Goal: Task Accomplishment & Management: Use online tool/utility

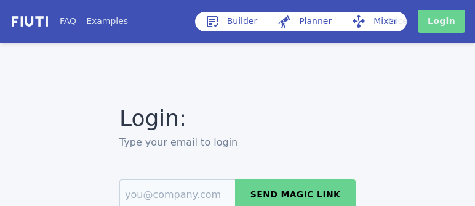
click at [448, 28] on link "Login" at bounding box center [441, 21] width 47 height 23
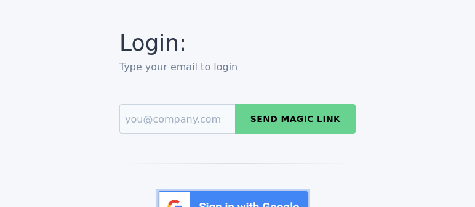
scroll to position [80, 0]
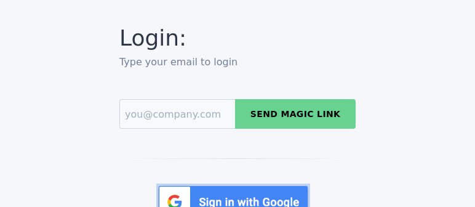
click at [260, 203] on img at bounding box center [233, 201] width 154 height 37
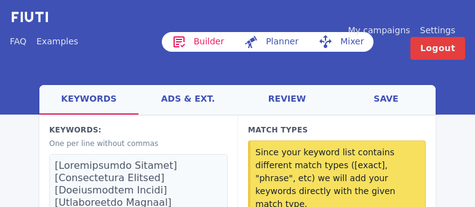
click at [187, 98] on link "ads & ext." at bounding box center [188, 100] width 99 height 30
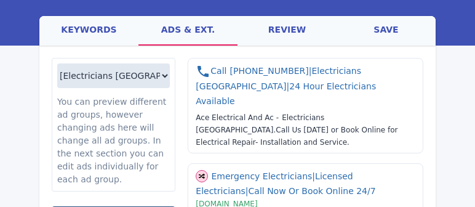
scroll to position [66, 0]
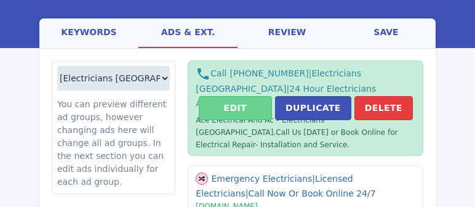
click at [239, 96] on button "Edit" at bounding box center [235, 108] width 73 height 24
select select "US"
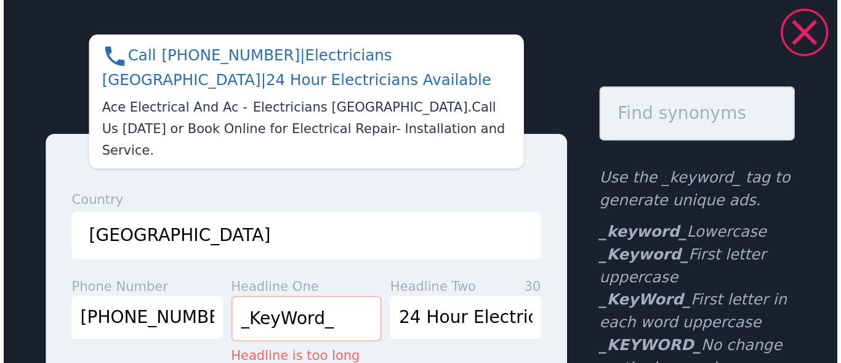
scroll to position [0, 0]
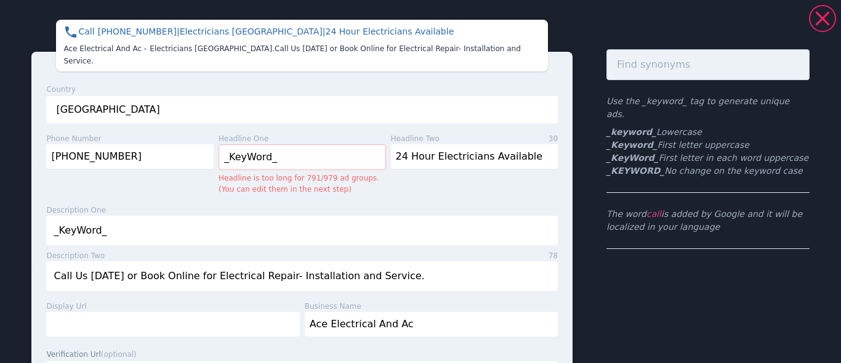
drag, startPoint x: 467, startPoint y: 2, endPoint x: 486, endPoint y: 258, distance: 256.2
click at [475, 206] on input "Call Us [DATE] or Book Online for Electrical Repair- Installation and Service." at bounding box center [302, 276] width 512 height 30
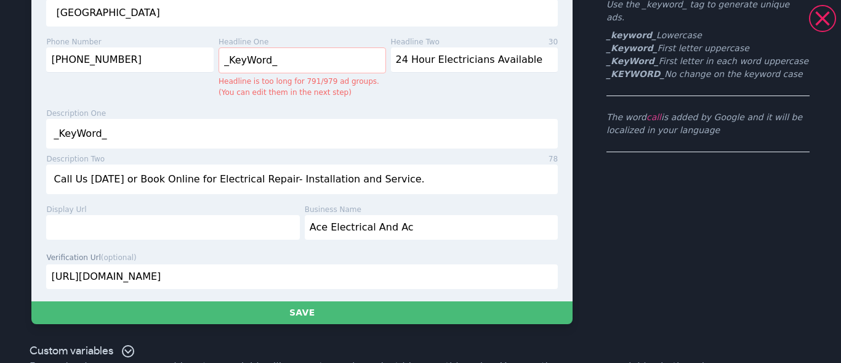
scroll to position [102, 0]
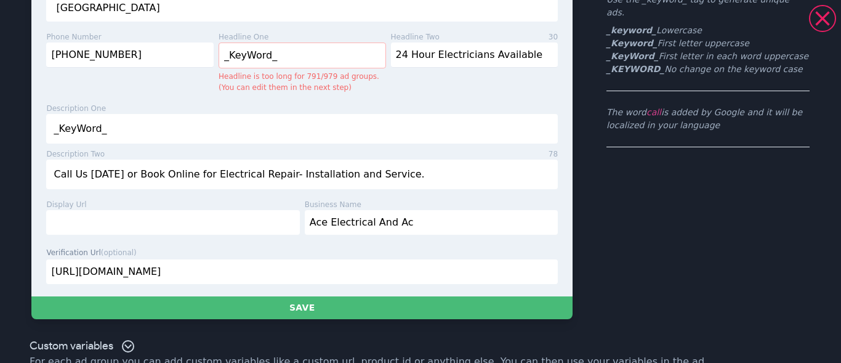
click at [305, 206] on input "[URL][DOMAIN_NAME]" at bounding box center [302, 271] width 512 height 25
click at [475, 17] on icon at bounding box center [822, 18] width 25 height 25
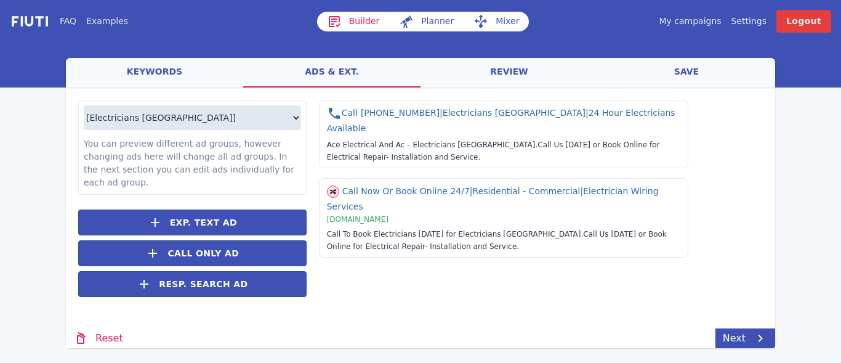
click at [475, 22] on link "My campaigns" at bounding box center [690, 21] width 62 height 13
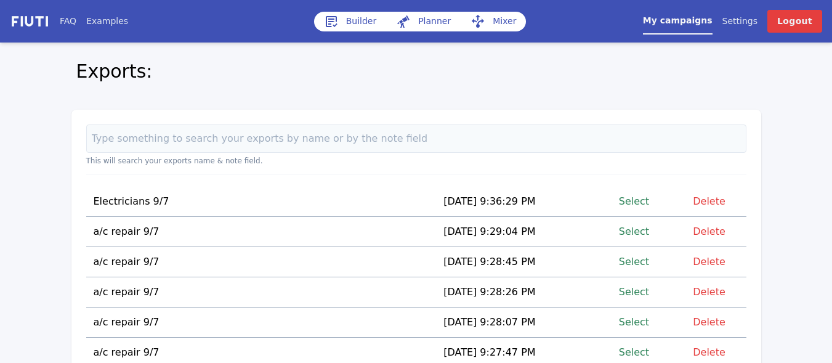
click at [475, 206] on link "Select" at bounding box center [634, 231] width 30 height 17
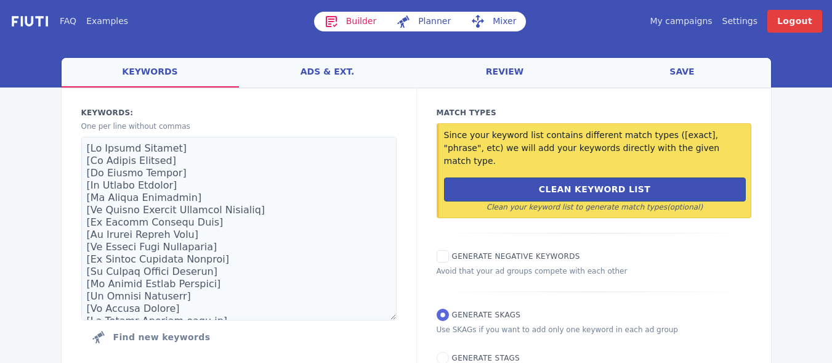
click at [331, 72] on link "ads & ext." at bounding box center [327, 73] width 177 height 30
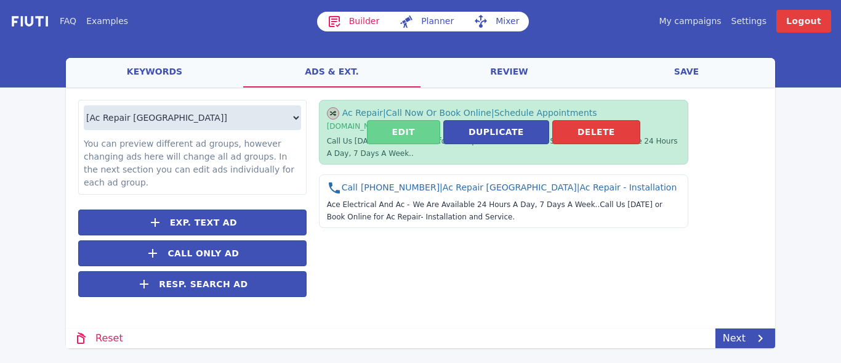
click at [408, 131] on button "Edit" at bounding box center [403, 132] width 73 height 24
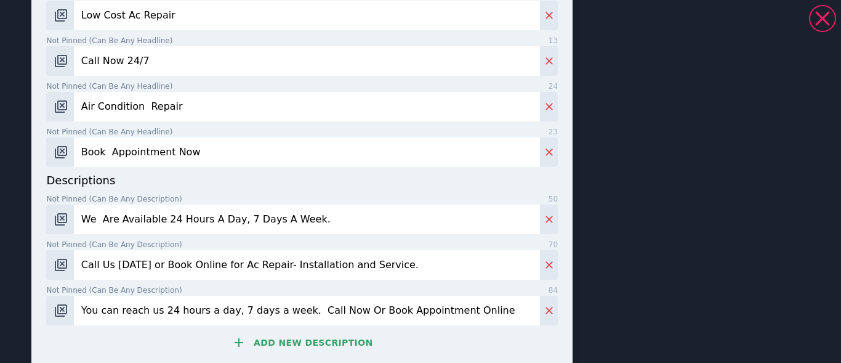
scroll to position [649, 0]
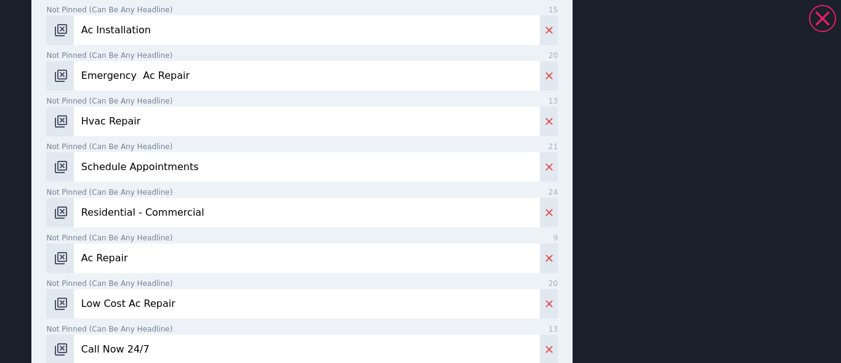
scroll to position [784, 0]
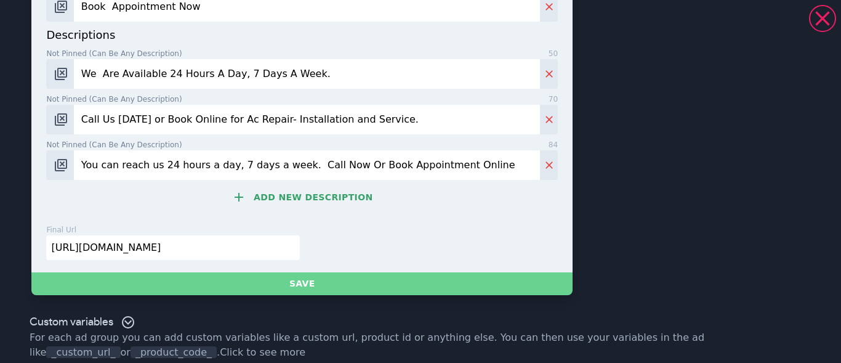
click at [283, 206] on button "Save" at bounding box center [301, 283] width 541 height 23
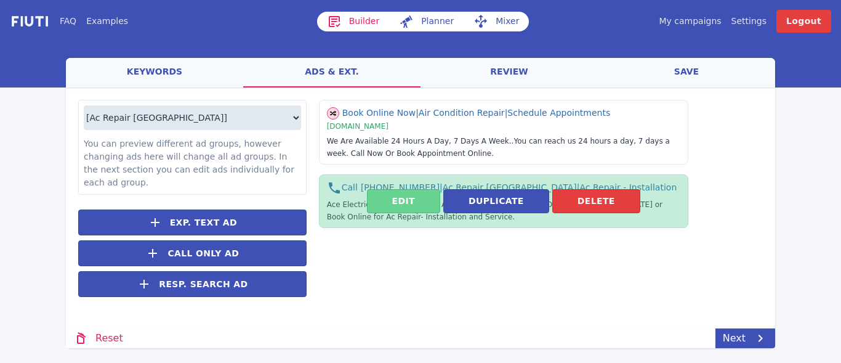
click at [395, 202] on button "Edit" at bounding box center [403, 201] width 73 height 24
select select "US"
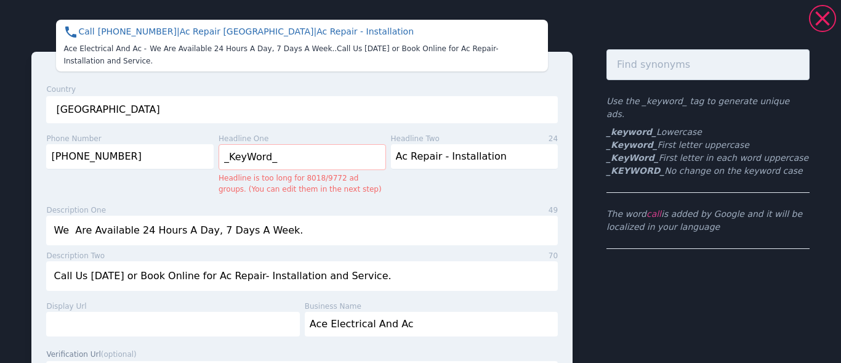
click at [403, 206] on input "We Are Available 24 Hours A Day, 7 Days A Week." at bounding box center [302, 230] width 512 height 30
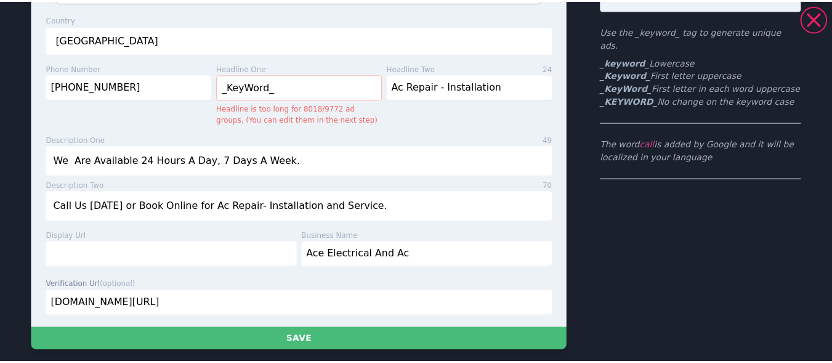
scroll to position [126, 0]
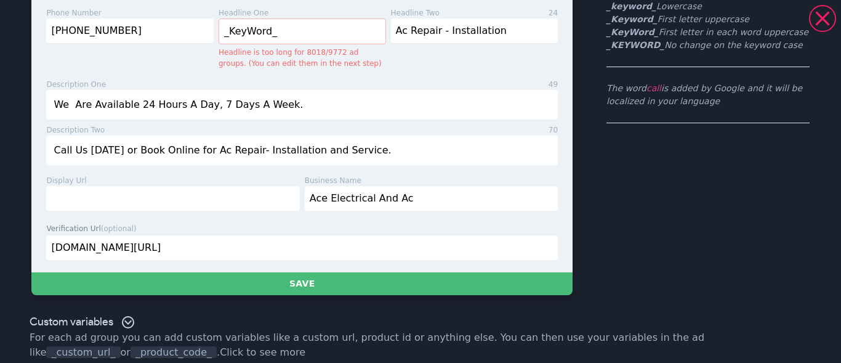
click at [260, 206] on input "[DOMAIN_NAME][URL]" at bounding box center [302, 247] width 512 height 25
click at [236, 206] on input "[URL][DOMAIN_NAME]" at bounding box center [302, 247] width 512 height 25
click at [225, 206] on input "[URL][DOMAIN_NAME]" at bounding box center [302, 247] width 512 height 25
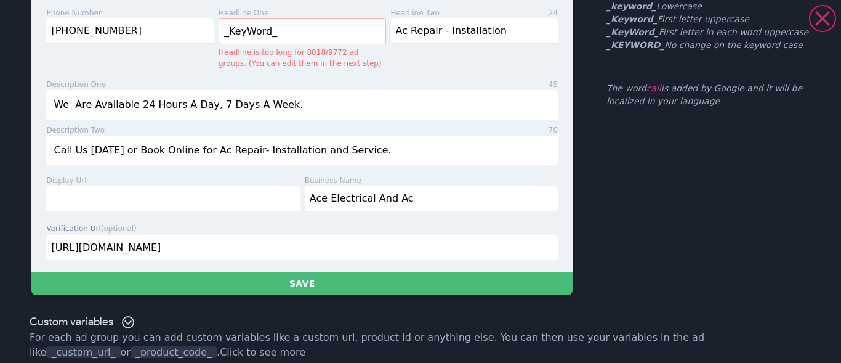
click at [225, 206] on input "[URL][DOMAIN_NAME]" at bounding box center [302, 247] width 512 height 25
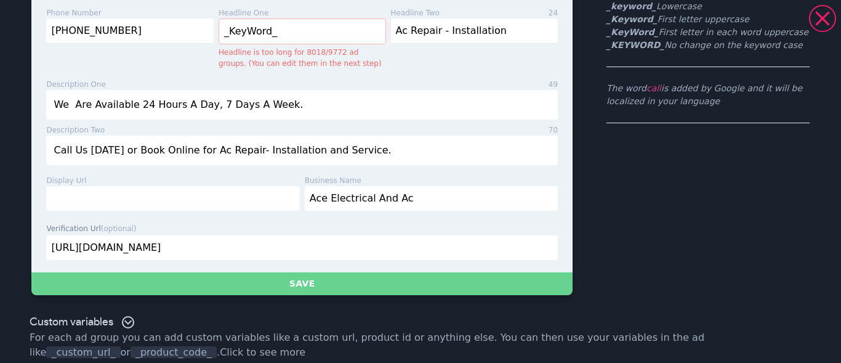
type input "[URL][DOMAIN_NAME]"
click at [300, 206] on button "Save" at bounding box center [301, 283] width 541 height 23
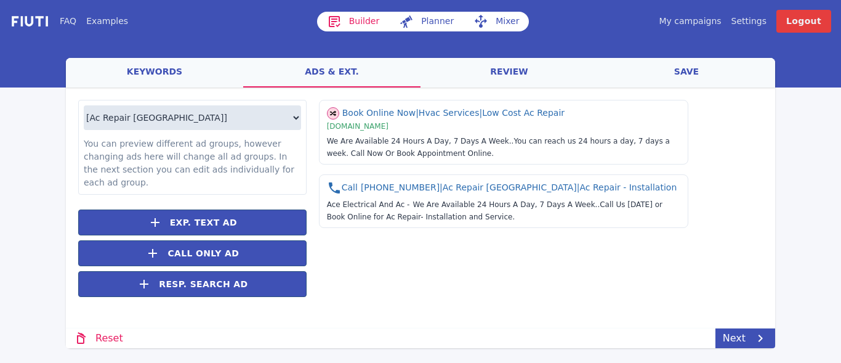
click at [475, 70] on link "save" at bounding box center [686, 73] width 177 height 30
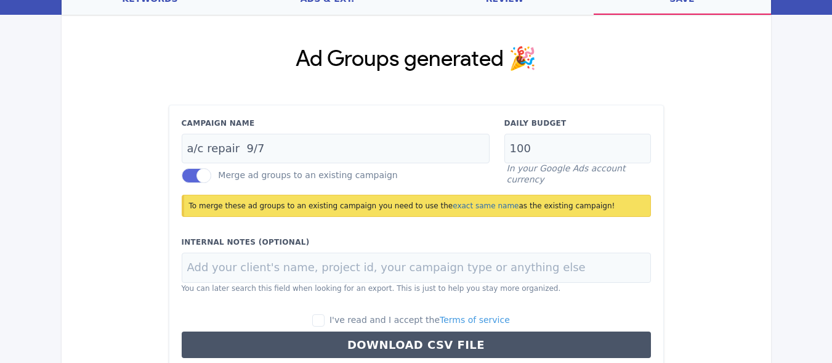
scroll to position [80, 0]
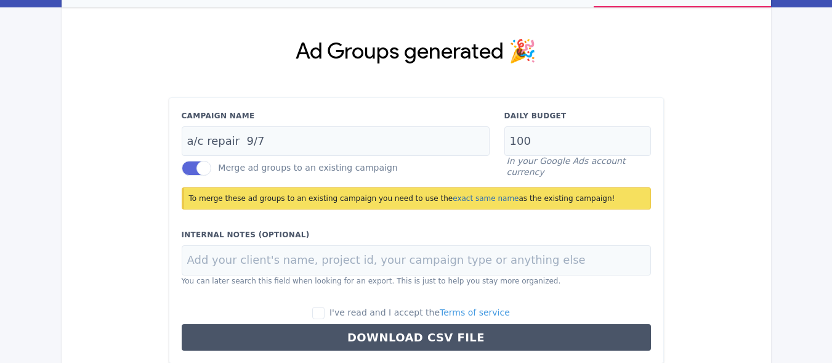
click at [340, 206] on label "I've read and I accept the Terms of service" at bounding box center [411, 313] width 198 height 14
click at [324, 206] on input "I've read and I accept the Terms of service" at bounding box center [318, 313] width 12 height 12
checkbox input "true"
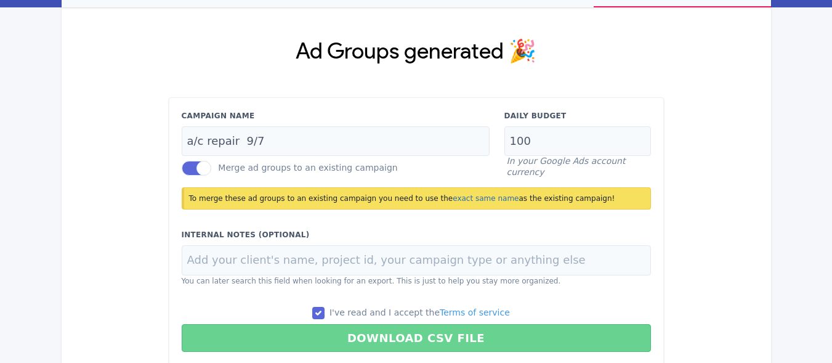
click at [398, 206] on button "Download CSV File" at bounding box center [416, 338] width 469 height 28
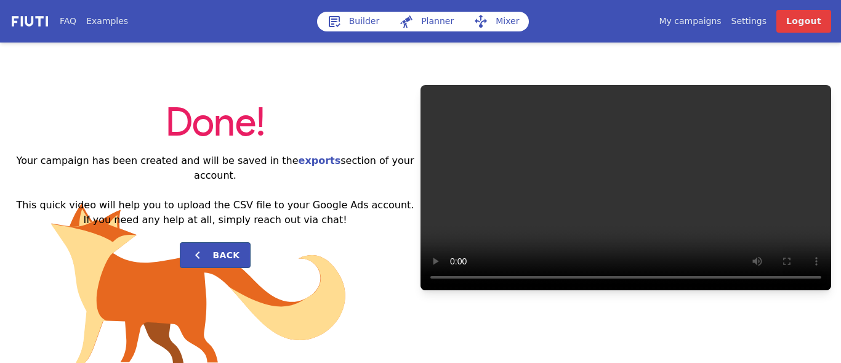
click at [475, 25] on link "My campaigns" at bounding box center [690, 21] width 62 height 13
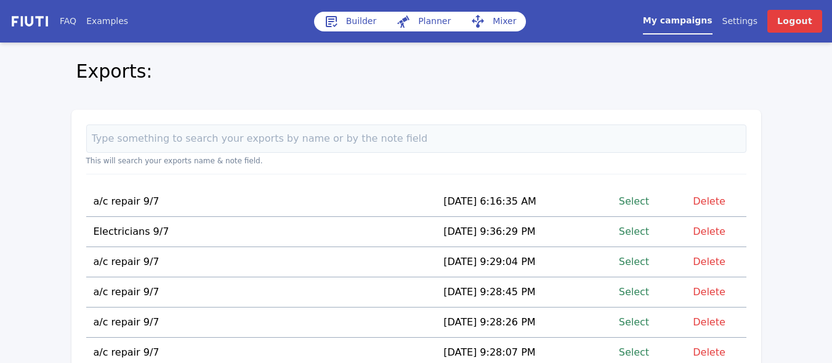
click at [475, 198] on link "Select" at bounding box center [634, 201] width 30 height 17
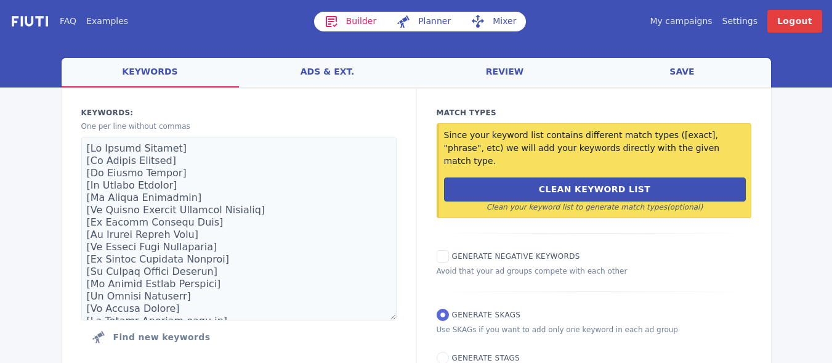
click at [475, 22] on link "Mixer" at bounding box center [492, 22] width 65 height 20
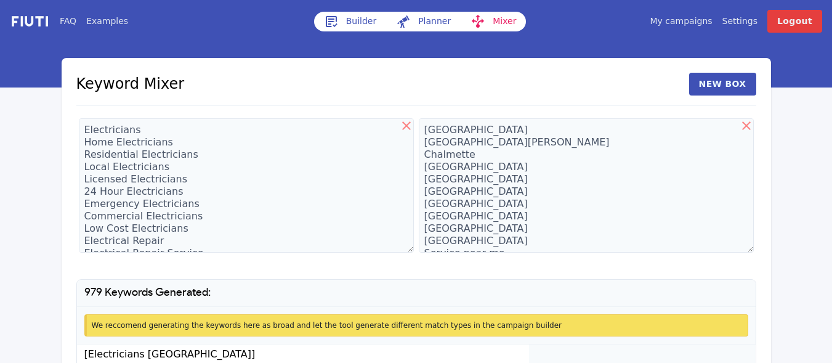
click at [475, 19] on link "My campaigns" at bounding box center [680, 21] width 62 height 13
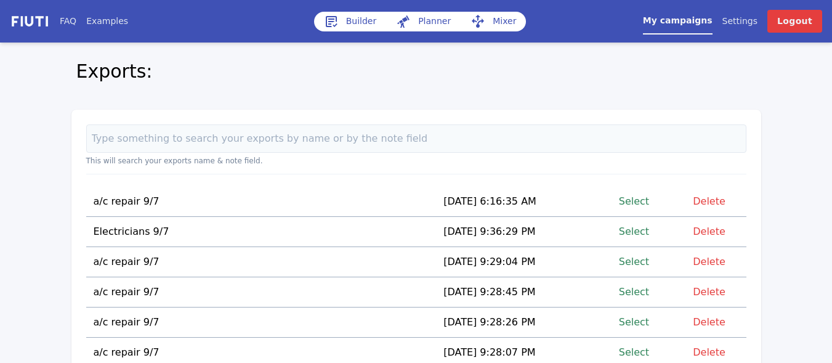
click at [475, 201] on link "Select" at bounding box center [634, 201] width 30 height 17
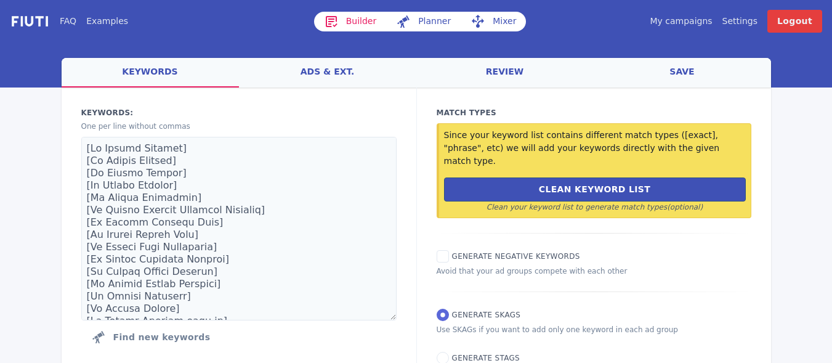
click at [475, 68] on link "save" at bounding box center [681, 73] width 177 height 30
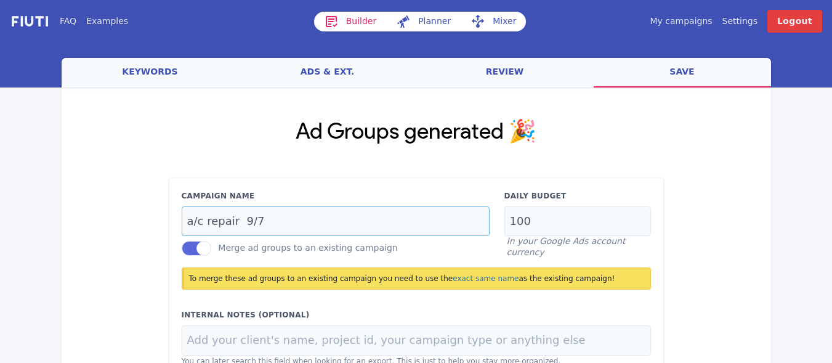
click at [265, 206] on input "a/c repair 9/7" at bounding box center [336, 221] width 308 height 30
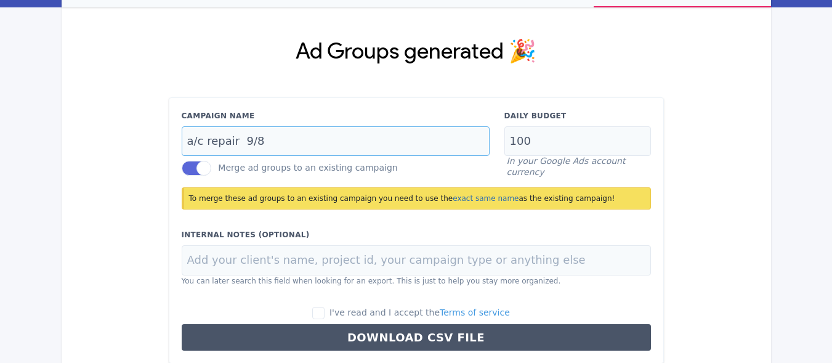
scroll to position [86, 0]
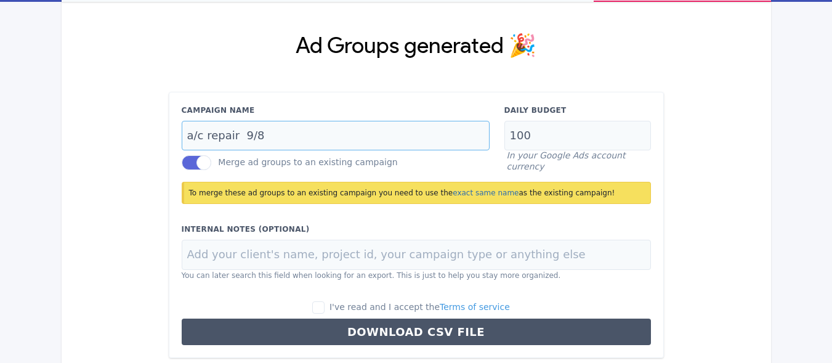
type input "a/c repair 9/8"
click at [324, 206] on input "I've read and I accept the Terms of service" at bounding box center [318, 307] width 12 height 12
checkbox input "true"
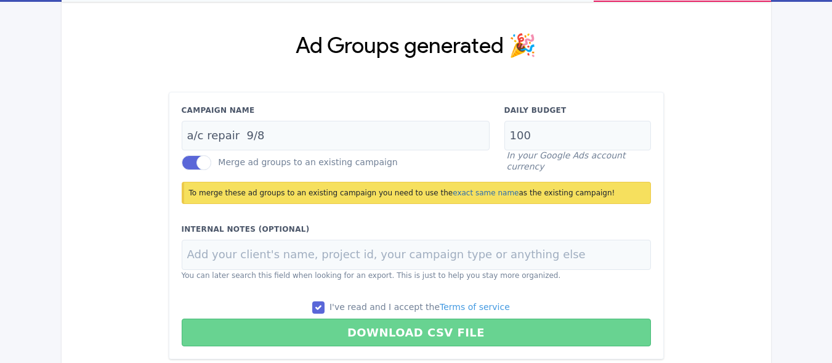
click at [387, 206] on button "Download CSV File" at bounding box center [416, 332] width 469 height 28
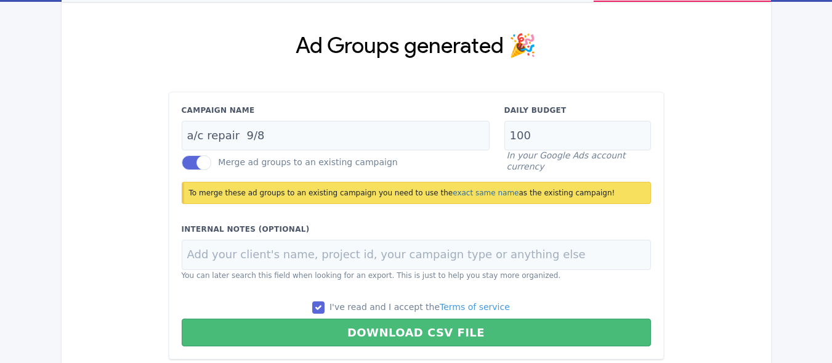
click at [387, 206] on button "Download CSV File" at bounding box center [416, 332] width 469 height 28
